Goal: Information Seeking & Learning: Learn about a topic

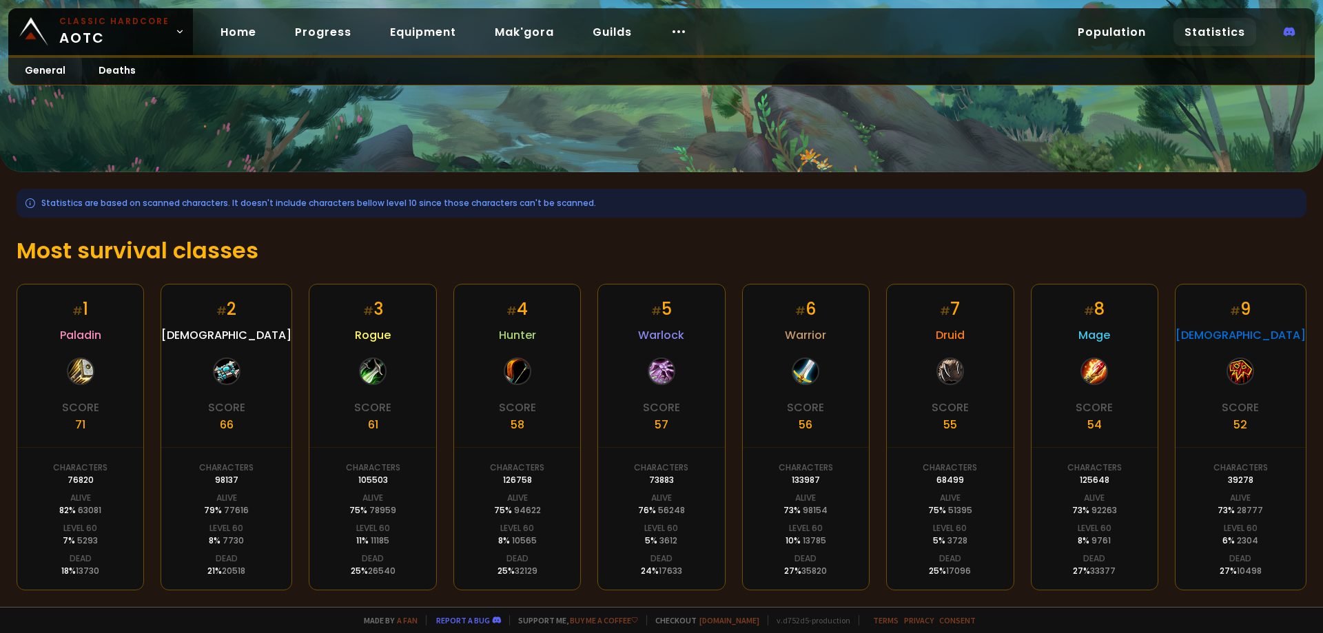
scroll to position [138, 0]
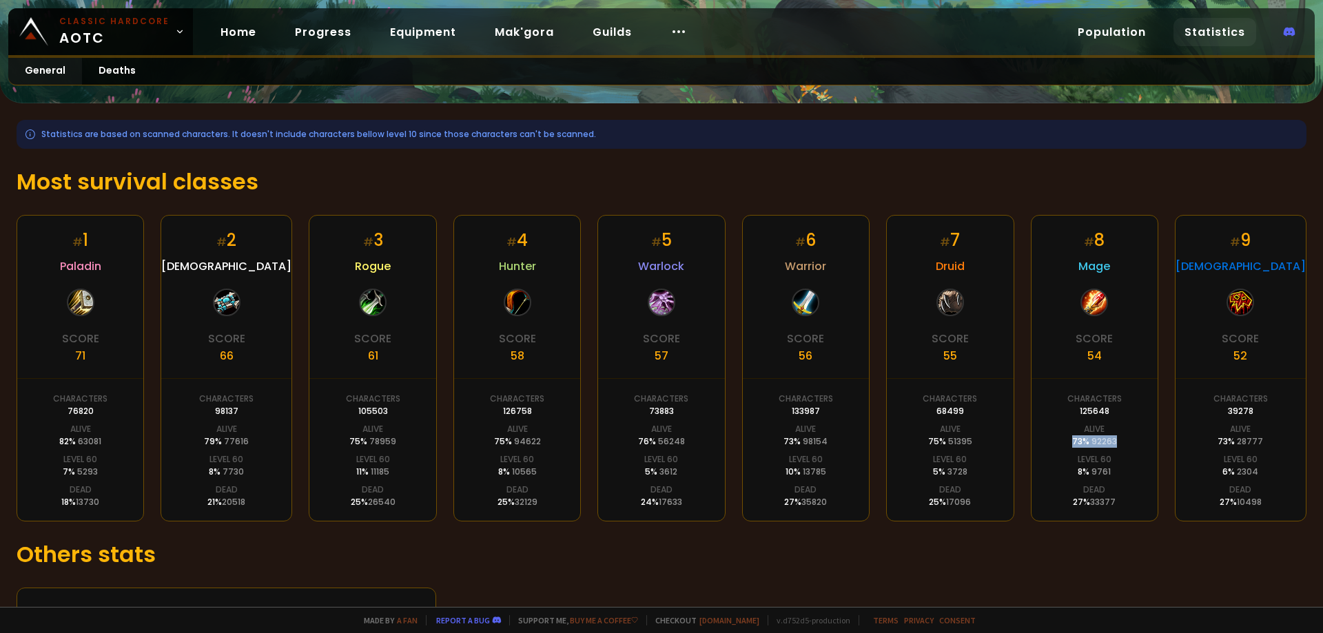
drag, startPoint x: 1062, startPoint y: 442, endPoint x: 1115, endPoint y: 447, distance: 54.0
click at [1115, 447] on div "# 8 Mage Score 54 Characters 125648 Alive 73 % 92263 Level 60 8 % 9761 Dead 27 …" at bounding box center [1094, 368] width 127 height 307
click at [1113, 460] on div "# 8 Mage Score 54 Characters 125648 Alive 73 % 92263 Level 60 8 % 9761 Dead 27 …" at bounding box center [1094, 368] width 127 height 307
drag, startPoint x: 1064, startPoint y: 444, endPoint x: 1115, endPoint y: 448, distance: 51.1
click at [1115, 448] on div "# 8 Mage Score 54 Characters 125648 Alive 73 % 92263 Level 60 8 % 9761 Dead 27 …" at bounding box center [1094, 368] width 127 height 307
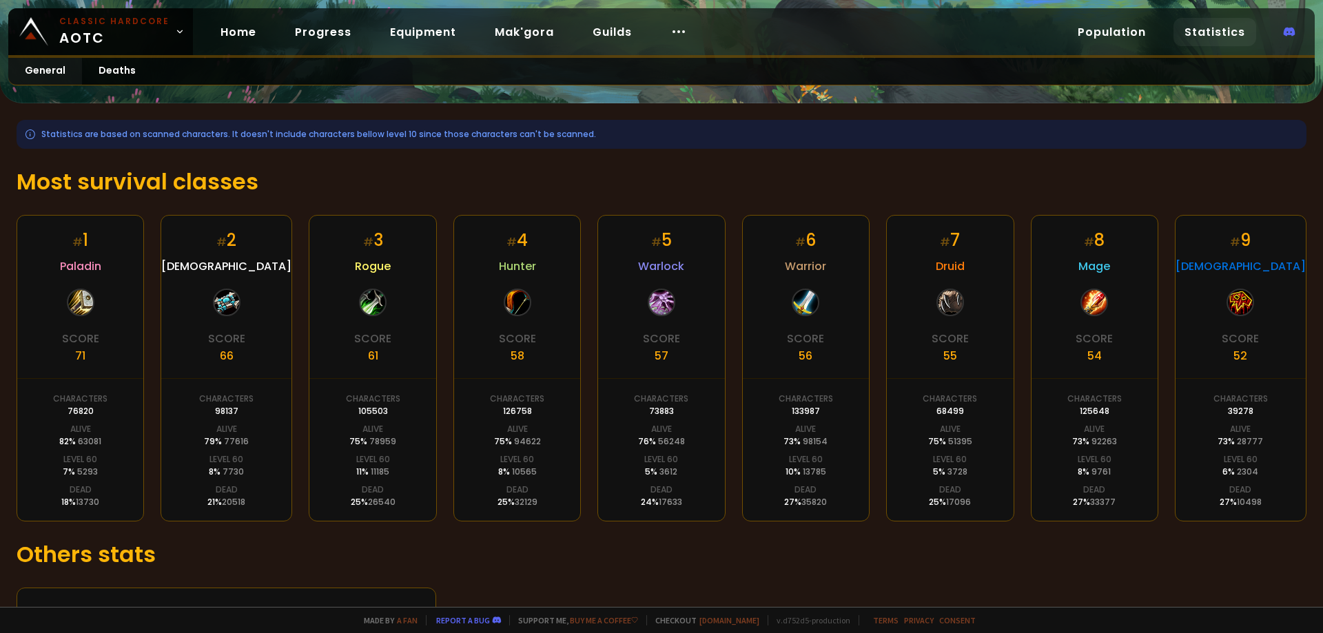
click at [1113, 476] on div "# 8 Mage Score 54 Characters 125648 Alive 73 % 92263 Level 60 8 % 9761 Dead 27 …" at bounding box center [1094, 368] width 127 height 307
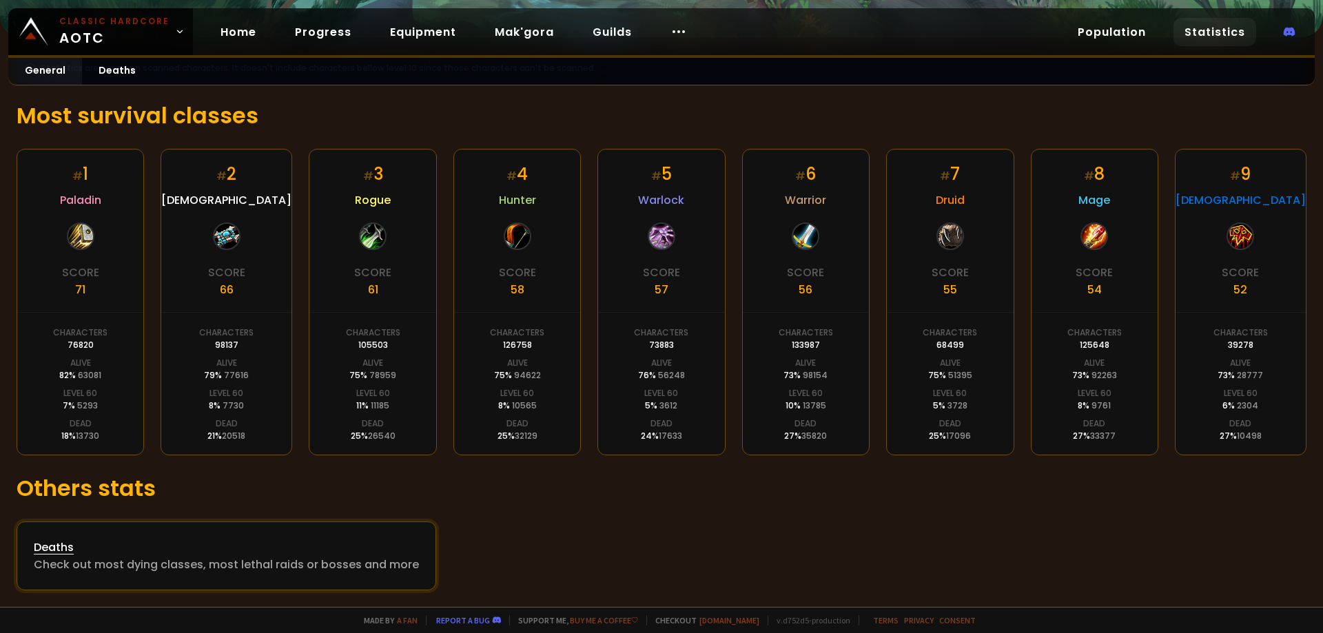
click at [54, 544] on div "Deaths" at bounding box center [226, 547] width 385 height 17
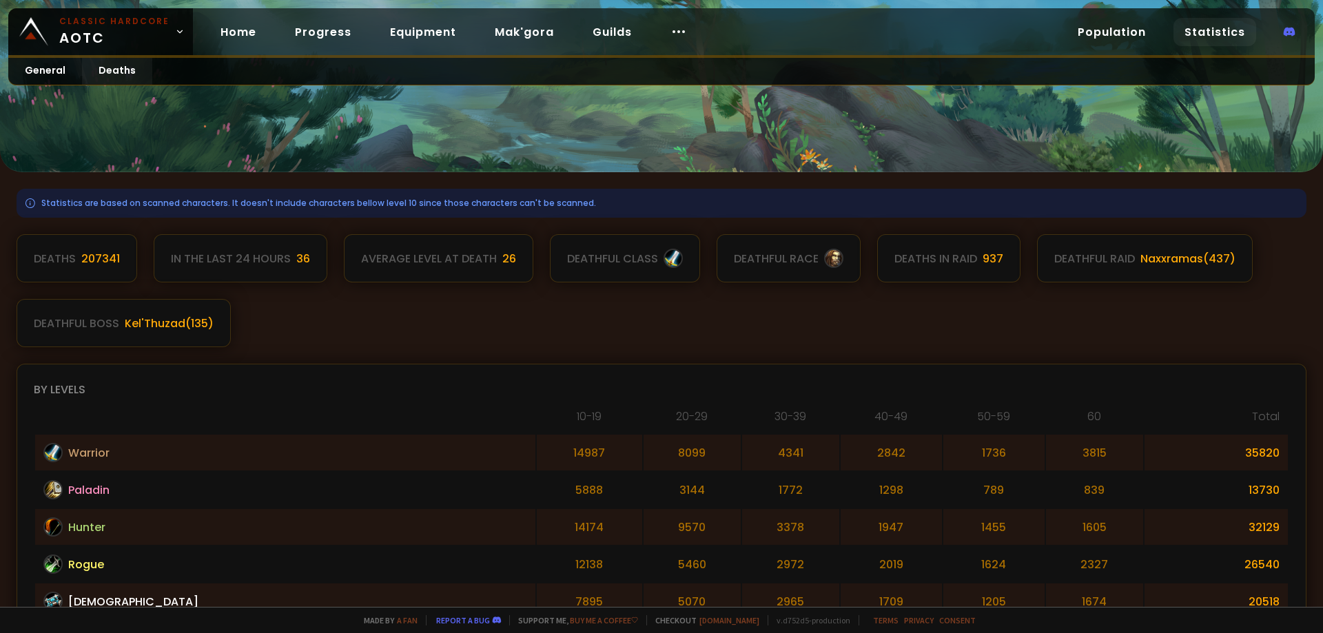
scroll to position [207, 0]
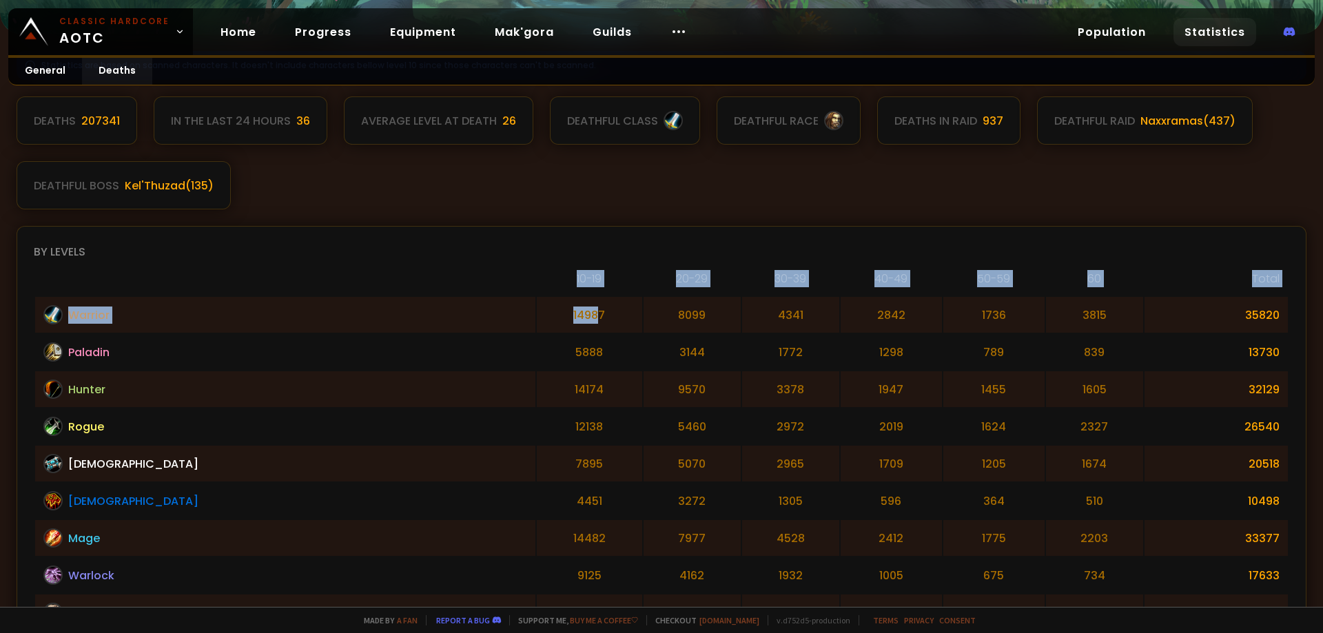
drag, startPoint x: 394, startPoint y: 286, endPoint x: 424, endPoint y: 306, distance: 35.7
click at [423, 302] on table "[PHONE_NUMBER] [PHONE_NUMBER] 50-59 60 Total Warrior 14987 8099 4341 2842 1736 …" at bounding box center [661, 468] width 1255 height 398
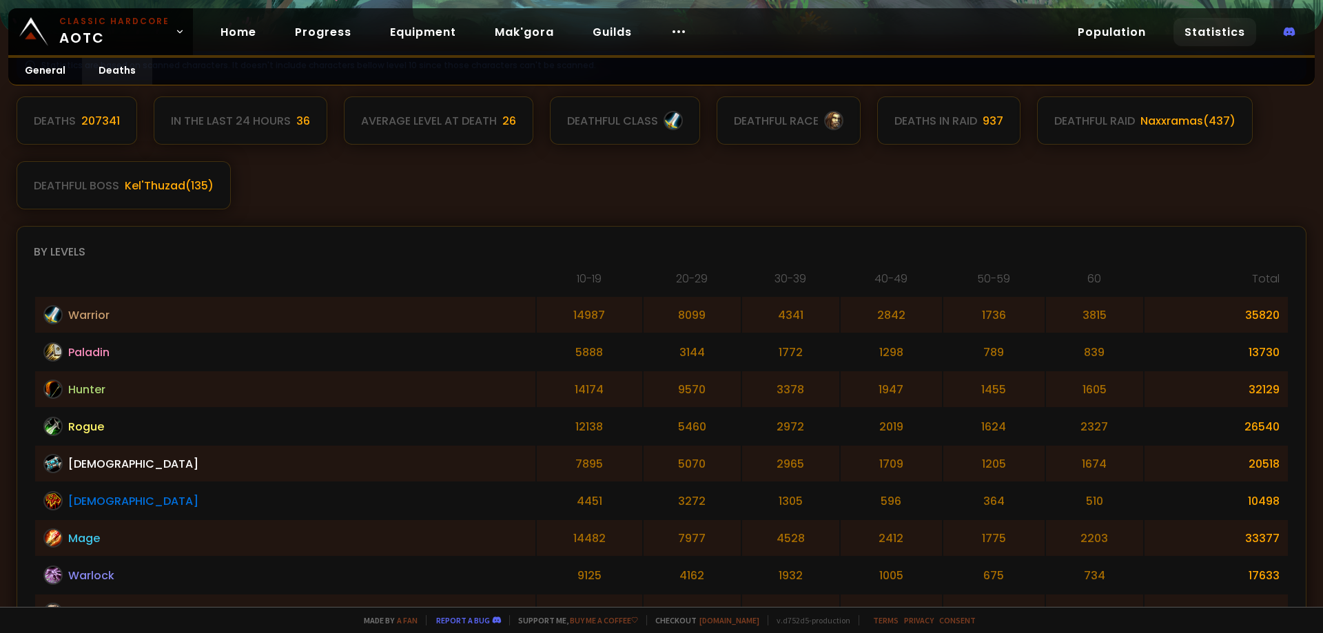
click at [537, 318] on td "14987" at bounding box center [589, 315] width 105 height 36
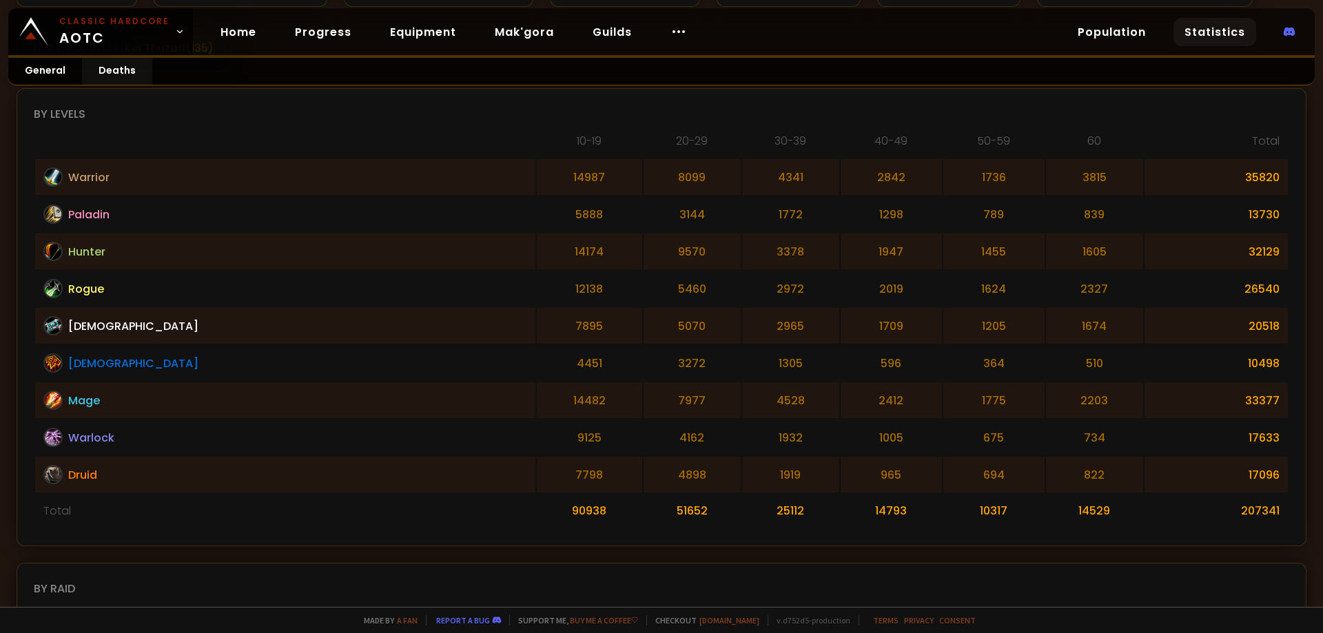
scroll to position [276, 0]
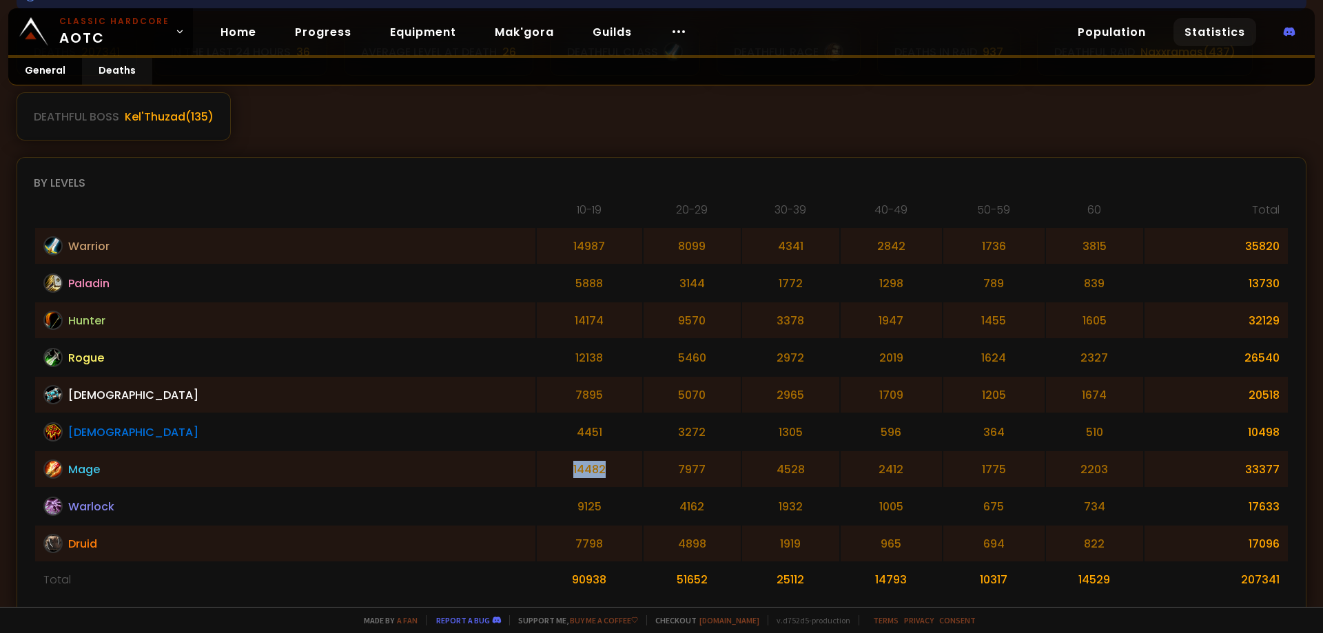
drag, startPoint x: 433, startPoint y: 475, endPoint x: 378, endPoint y: 469, distance: 55.4
click at [537, 469] on td "14482" at bounding box center [589, 469] width 105 height 36
drag, startPoint x: 525, startPoint y: 471, endPoint x: 1000, endPoint y: 478, distance: 474.7
click at [1000, 478] on tr "Mage 14482 7977 4528 2412 1775 2203 33377" at bounding box center [661, 469] width 1252 height 36
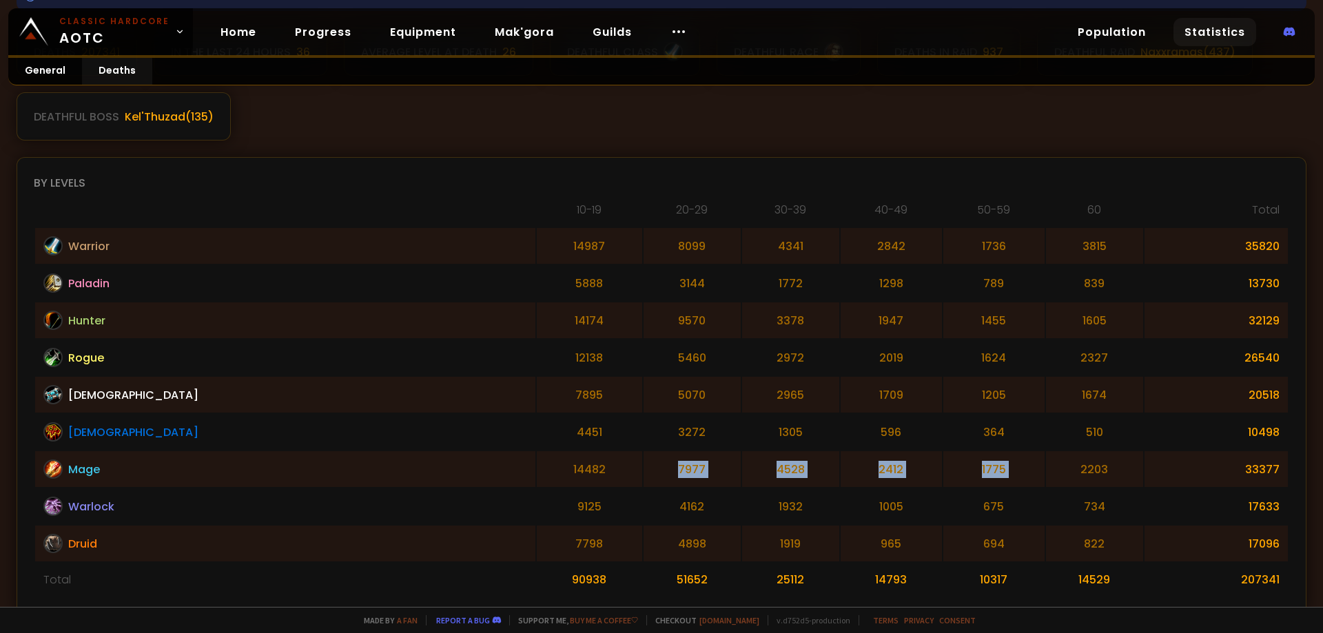
click at [1046, 478] on td "2203" at bounding box center [1094, 469] width 97 height 36
drag, startPoint x: 402, startPoint y: 473, endPoint x: 586, endPoint y: 464, distance: 184.1
click at [586, 464] on tr "Mage 14482 7977 4528 2412 1775 2203 33377" at bounding box center [661, 469] width 1252 height 36
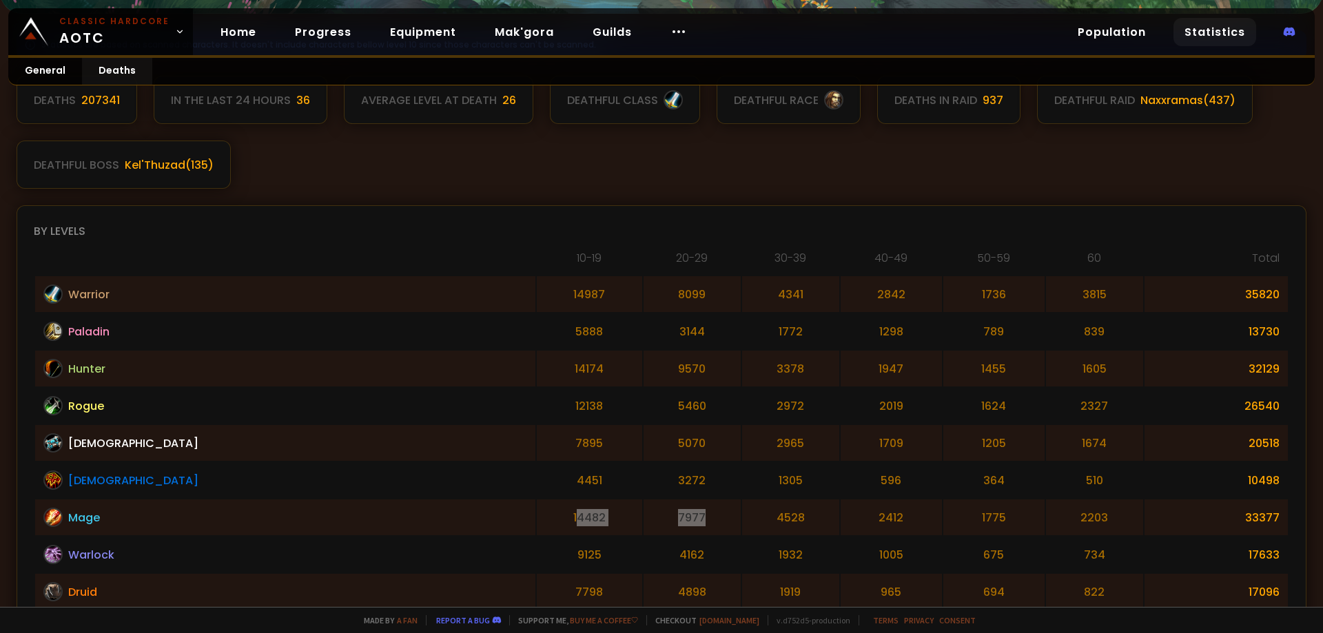
scroll to position [0, 0]
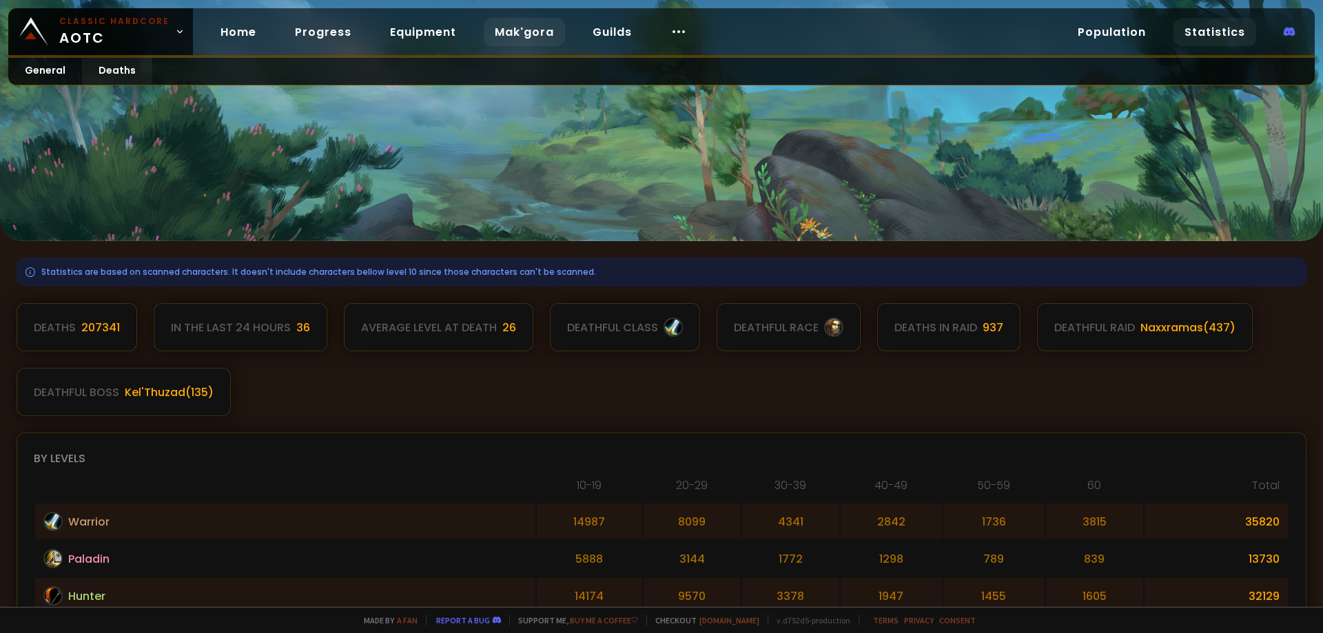
click at [538, 37] on link "Mak'gora" at bounding box center [524, 32] width 81 height 28
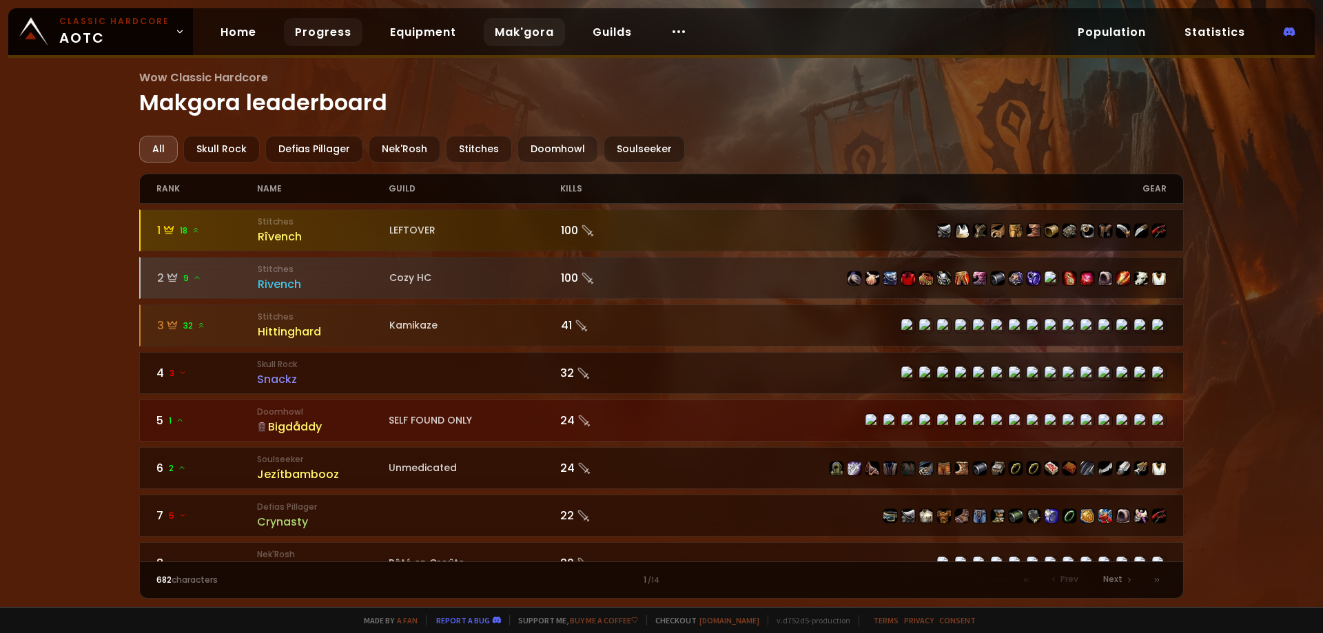
click at [306, 30] on link "Progress" at bounding box center [323, 32] width 79 height 28
